Goal: Task Accomplishment & Management: Manage account settings

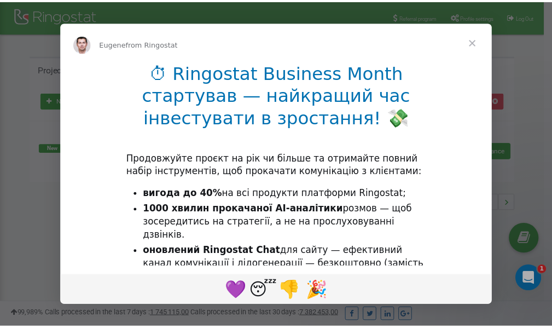
scroll to position [164, 0]
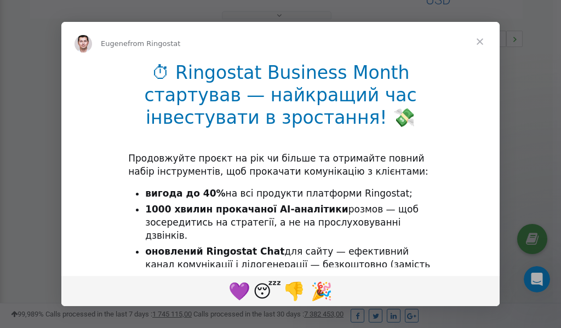
click at [480, 44] on span "Close" at bounding box center [479, 41] width 39 height 39
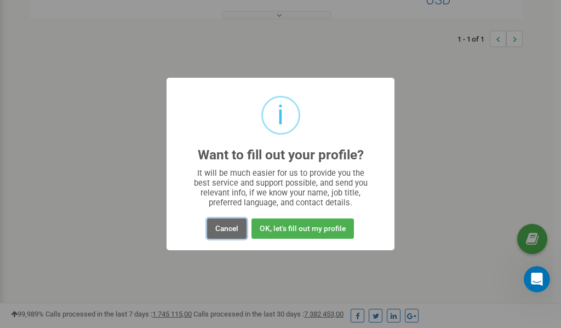
click at [224, 230] on button "Cancel" at bounding box center [226, 228] width 39 height 20
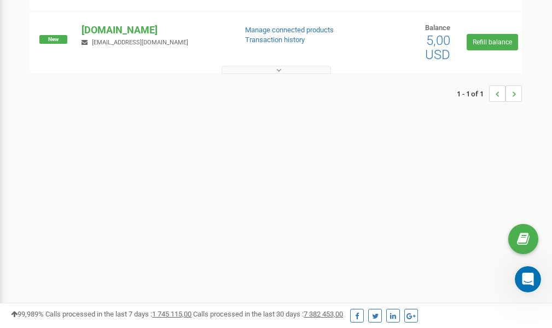
scroll to position [0, 0]
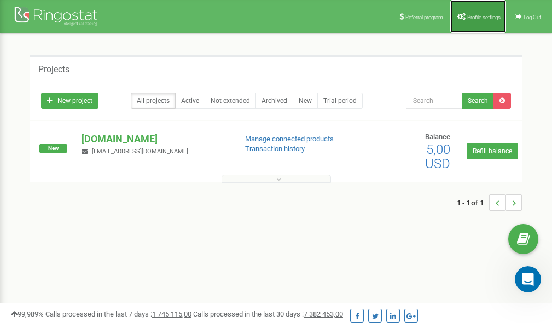
click at [489, 11] on link "Profile settings" at bounding box center [479, 16] width 56 height 33
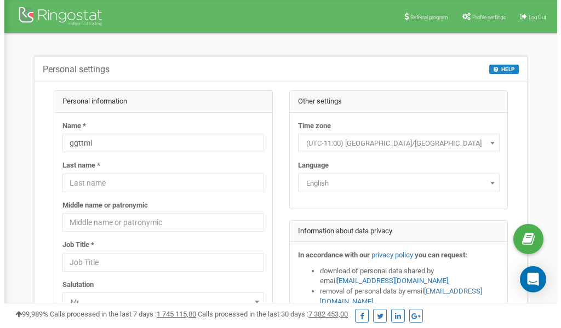
scroll to position [55, 0]
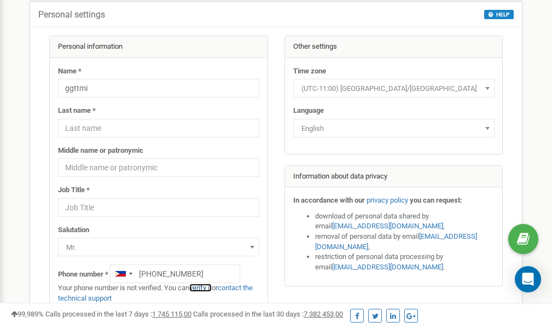
click at [205, 288] on link "verify it" at bounding box center [200, 288] width 22 height 8
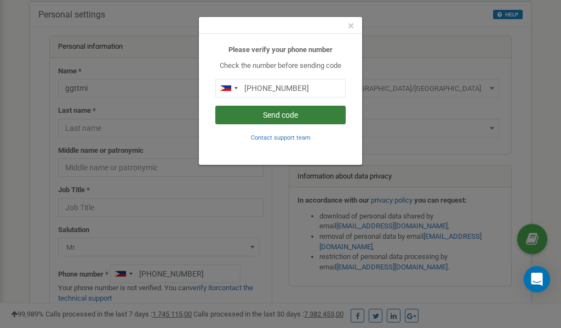
click at [271, 116] on button "Send code" at bounding box center [280, 115] width 130 height 19
